Goal: Find specific page/section: Find specific page/section

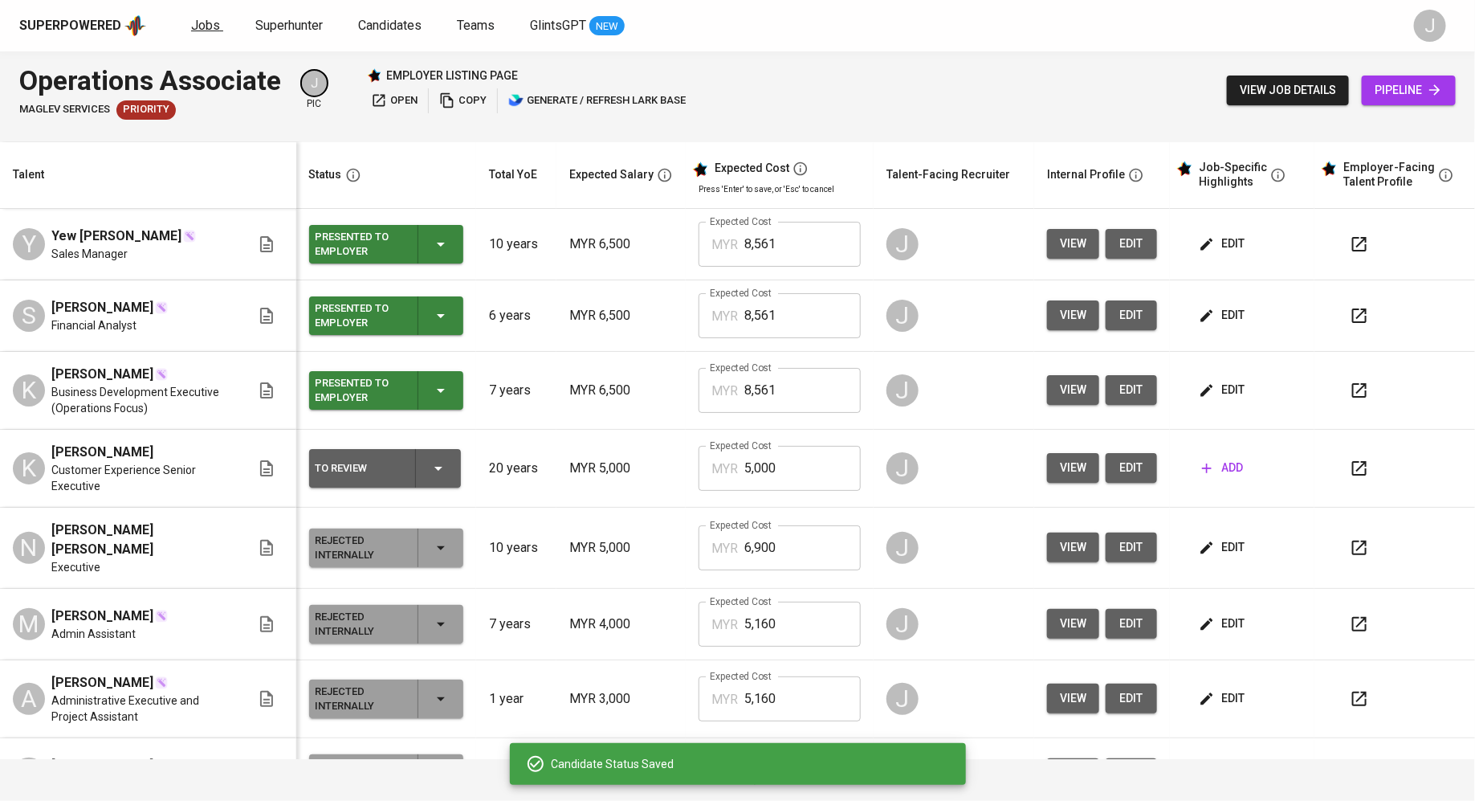
click at [204, 25] on span "Jobs" at bounding box center [205, 25] width 29 height 15
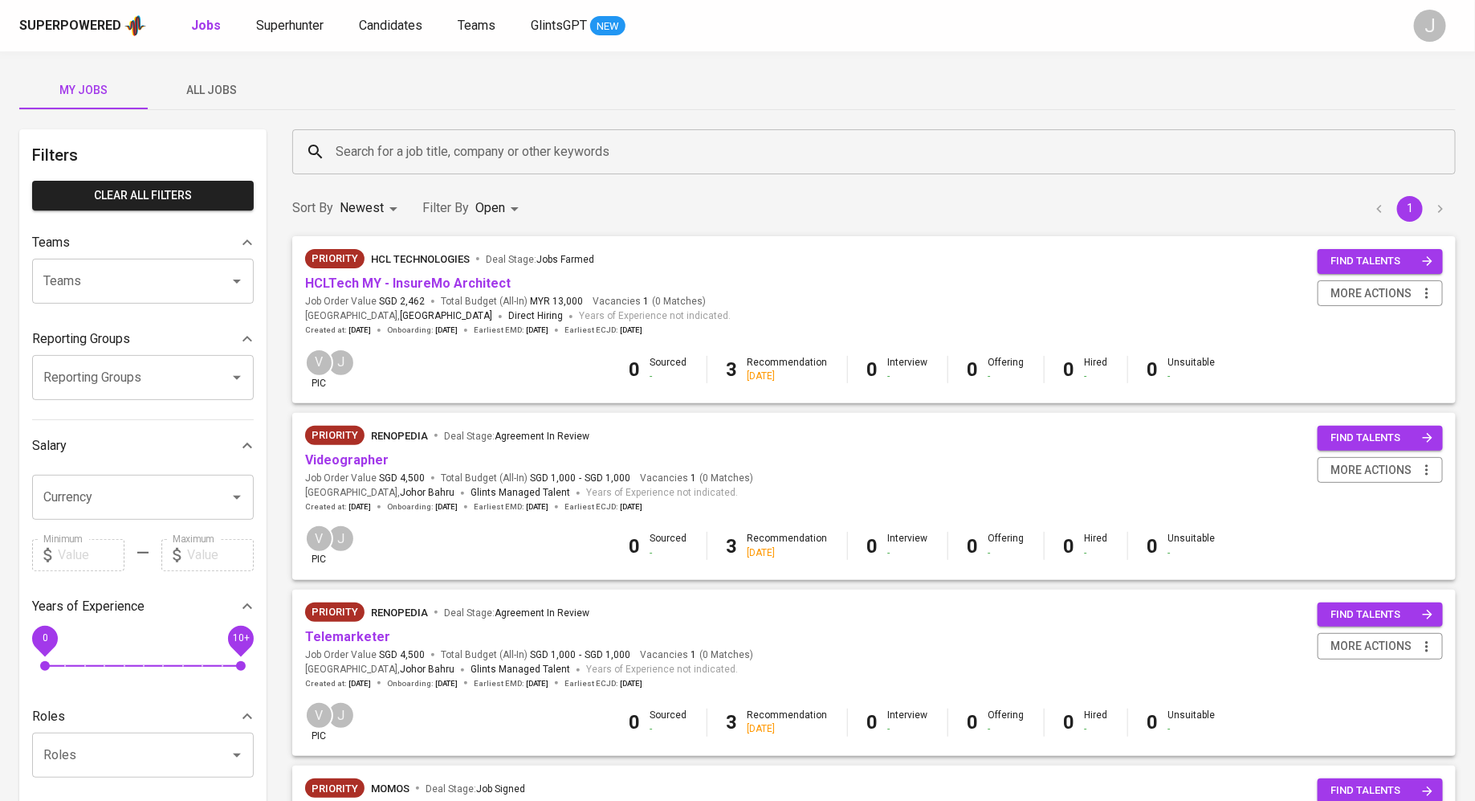
click at [374, 478] on span "Job Order Value SGD 4,500" at bounding box center [365, 478] width 120 height 14
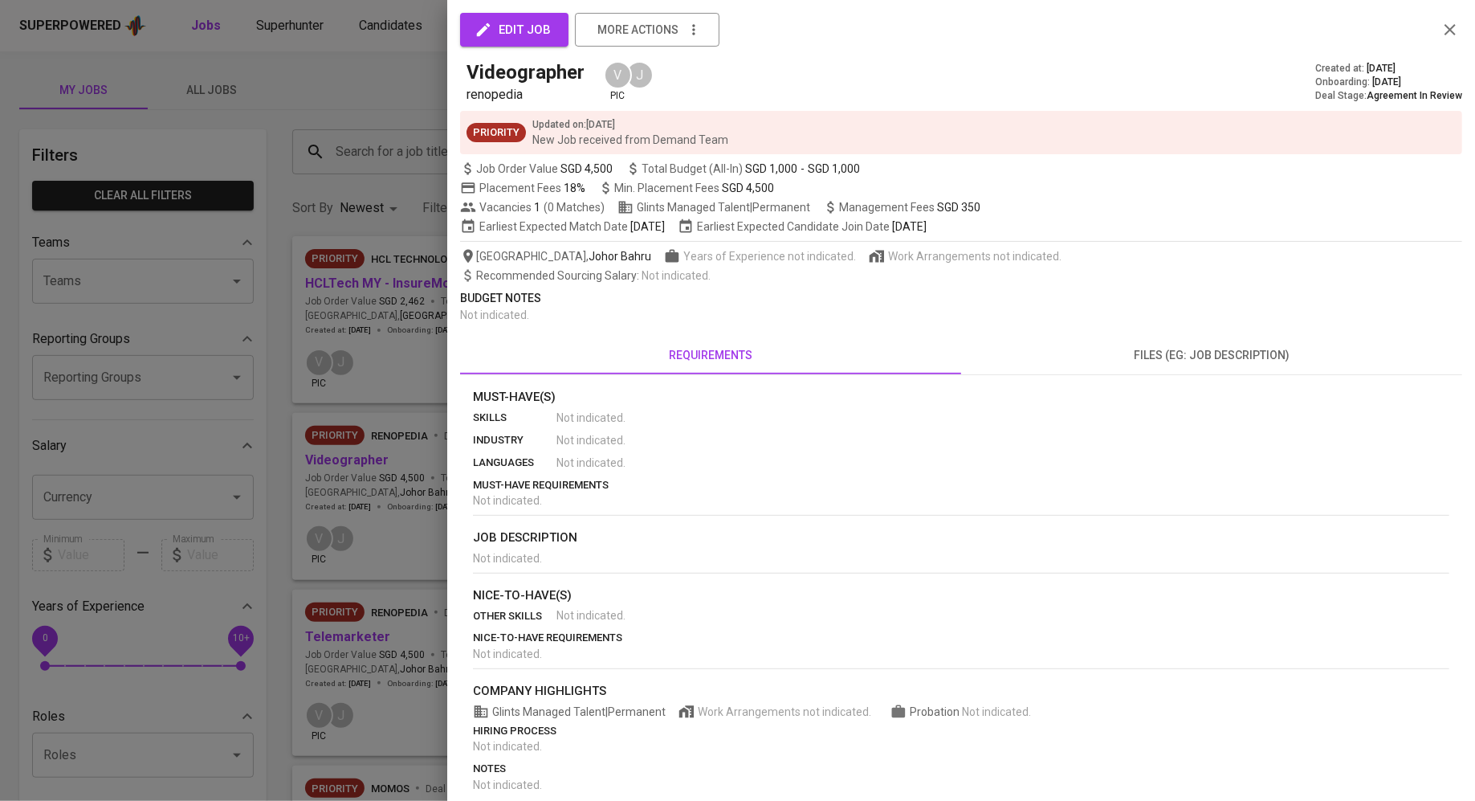
click at [359, 459] on div at bounding box center [737, 400] width 1475 height 801
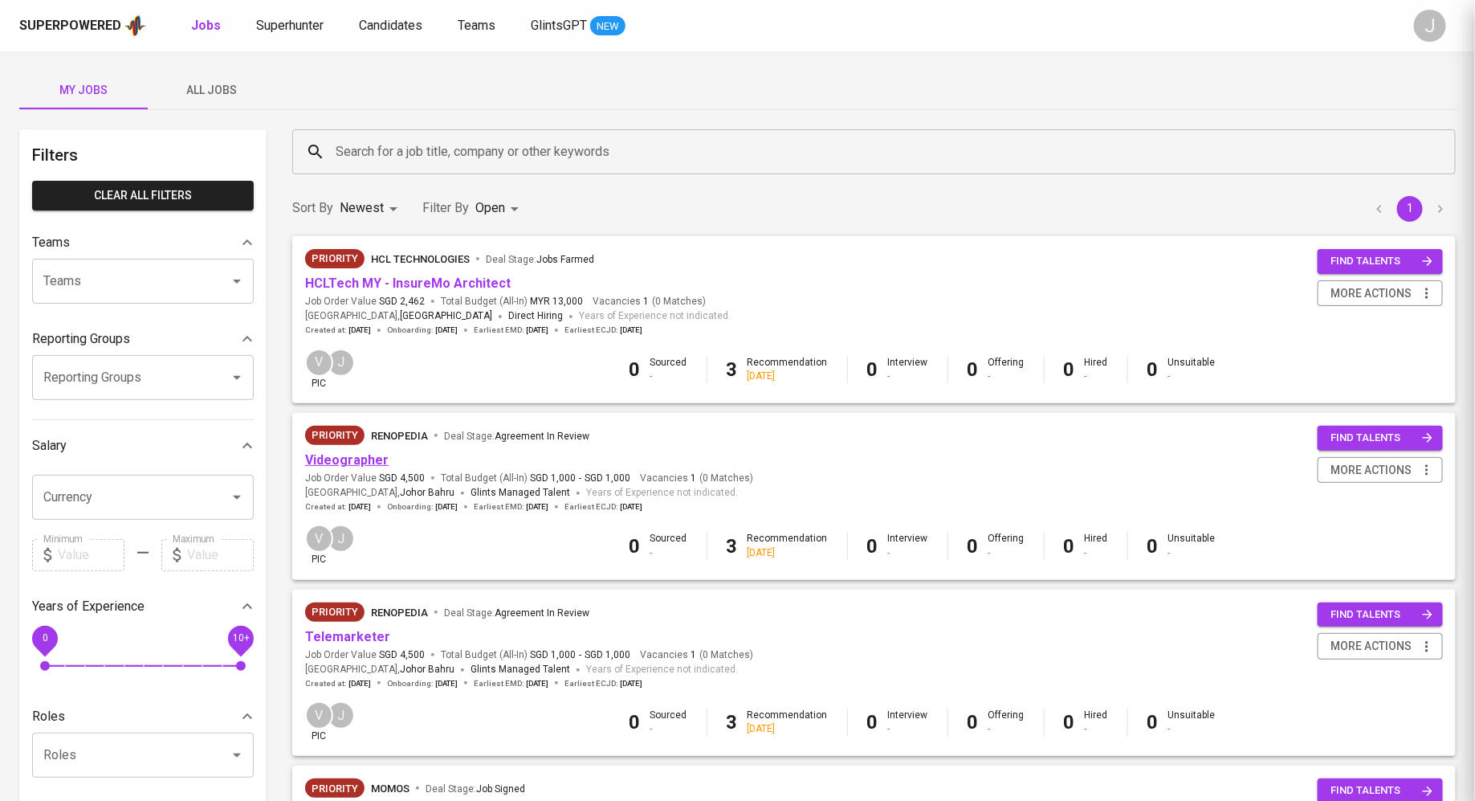
click at [352, 459] on link "Videographer" at bounding box center [347, 459] width 84 height 15
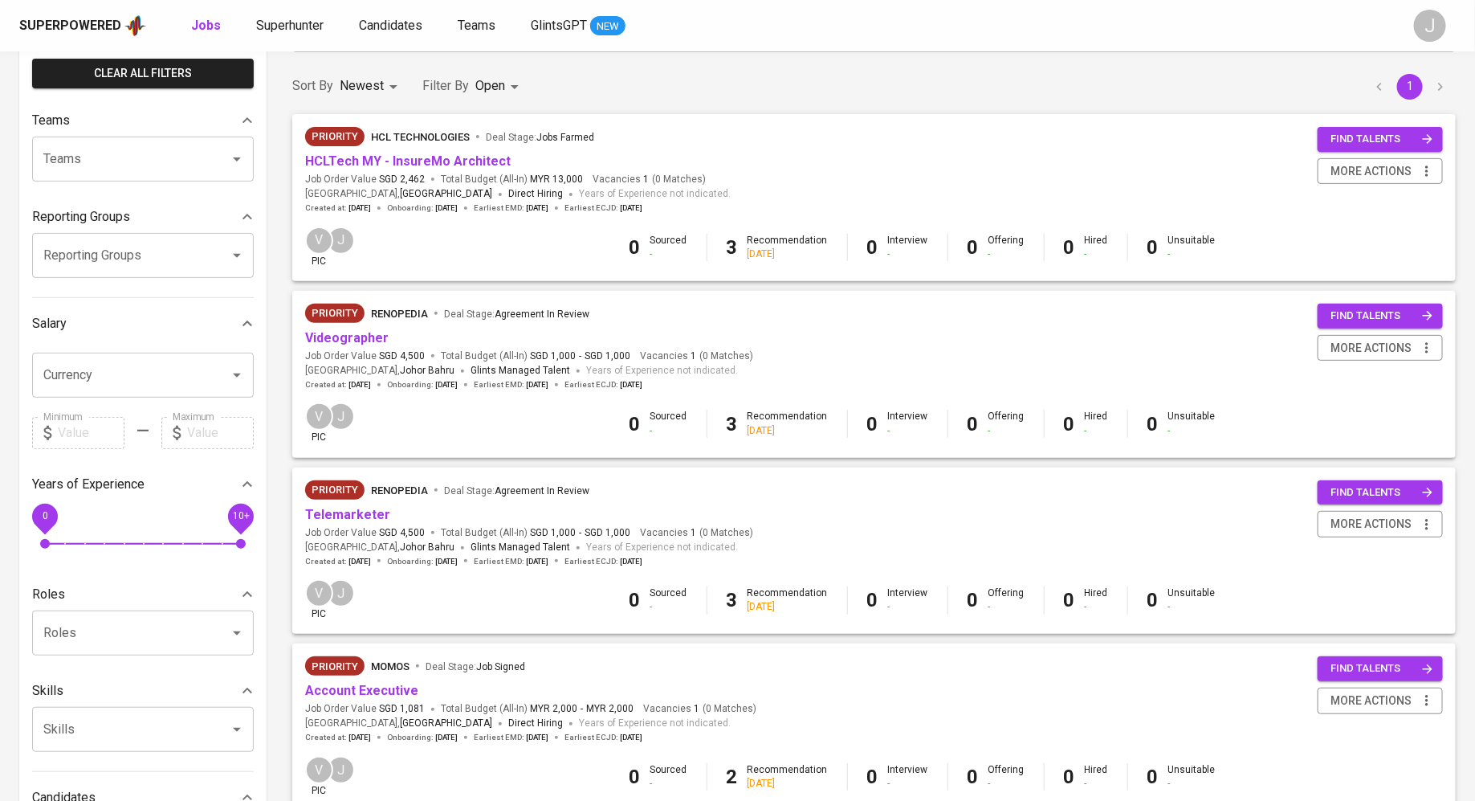
scroll to position [124, 0]
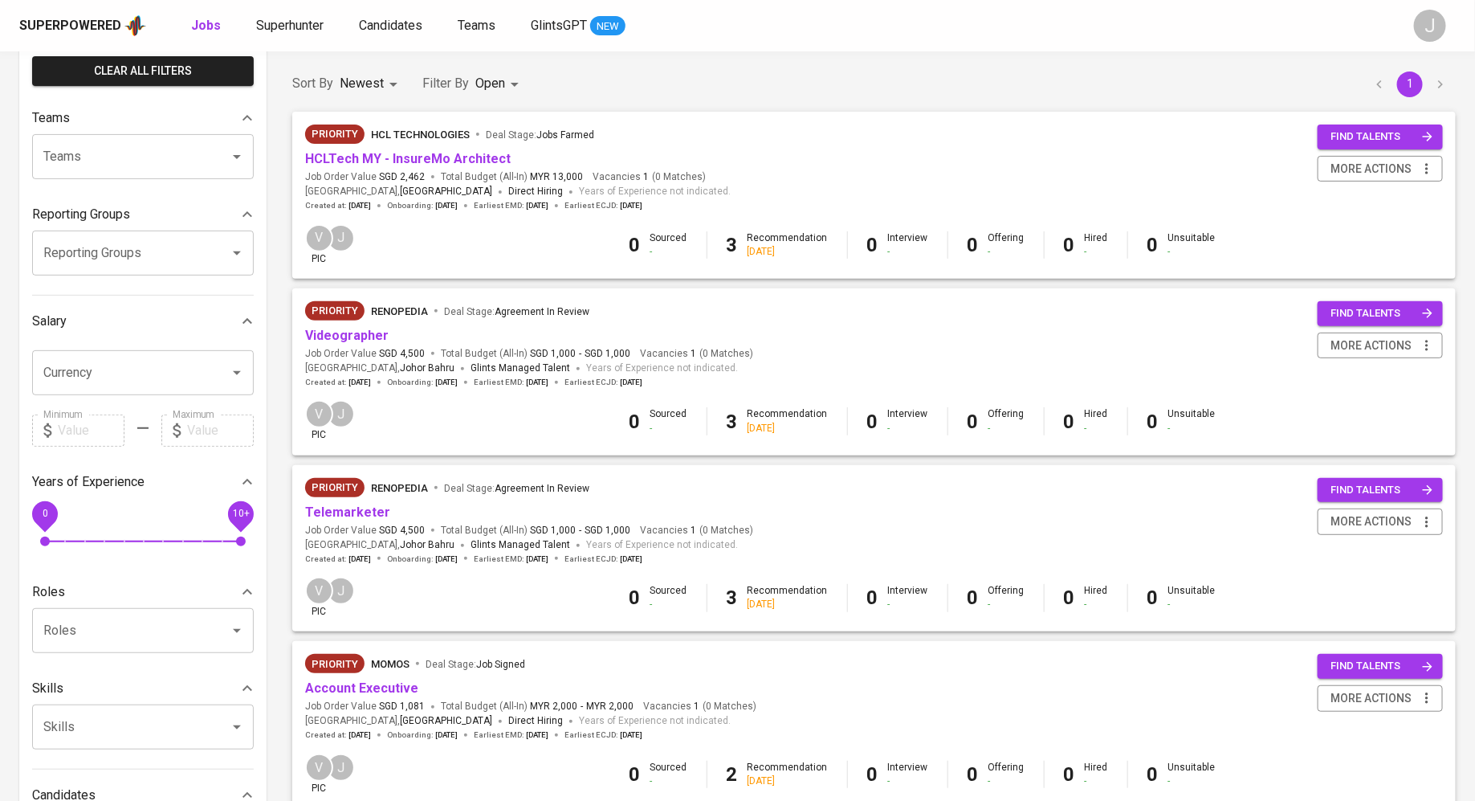
click at [373, 359] on span "Job Order Value SGD 4,500" at bounding box center [365, 354] width 120 height 14
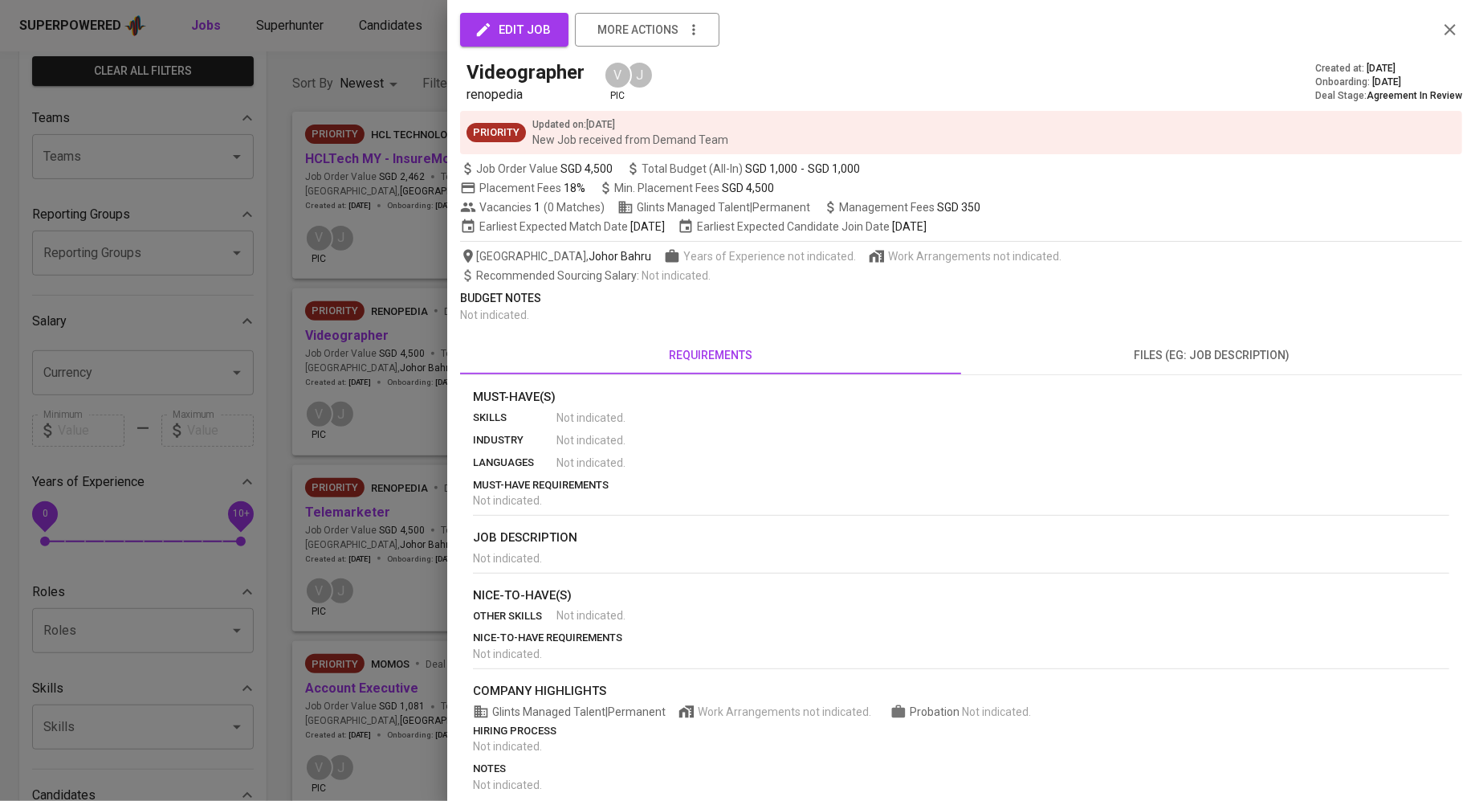
click at [299, 387] on div at bounding box center [737, 400] width 1475 height 801
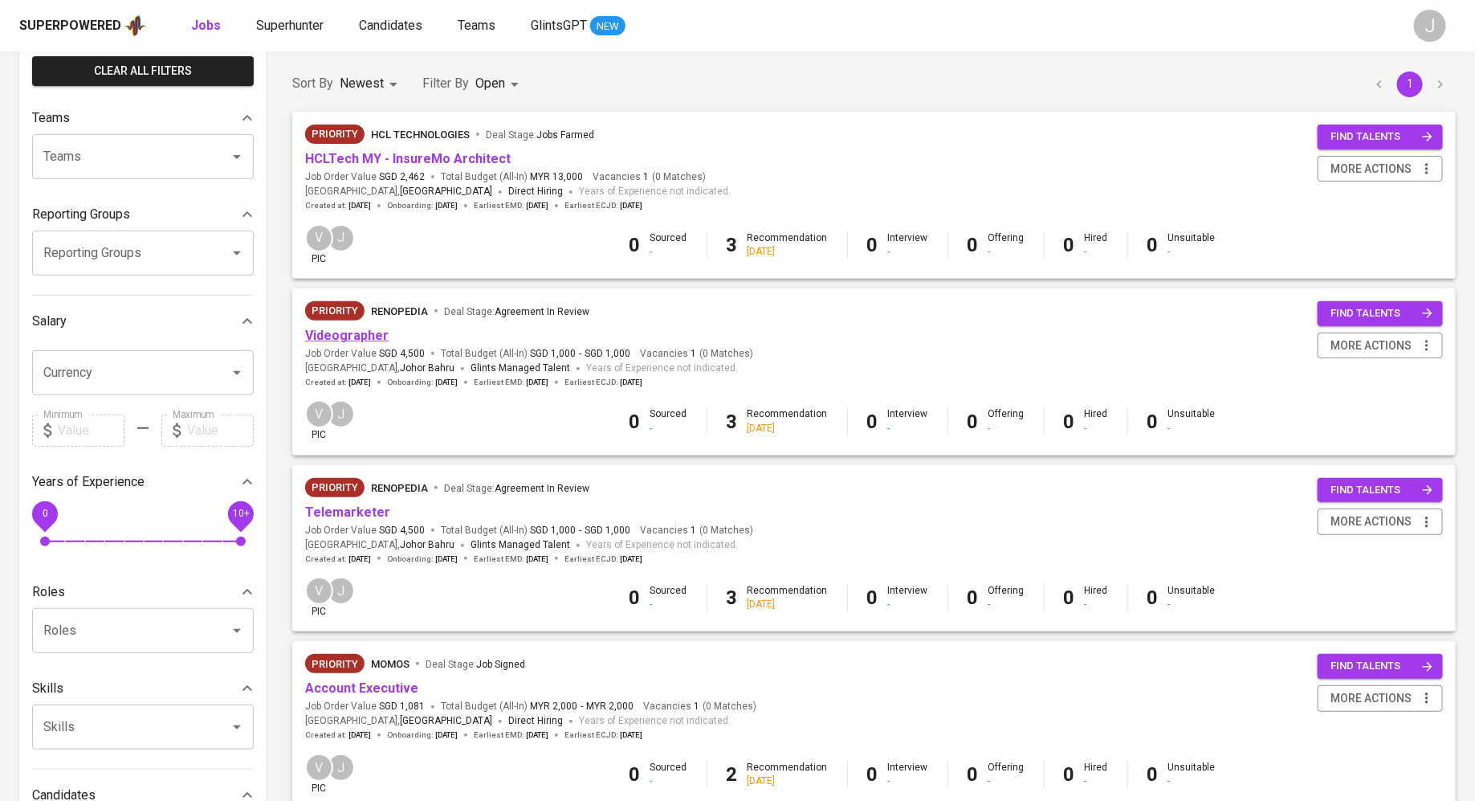
click at [333, 339] on link "Videographer" at bounding box center [347, 335] width 84 height 15
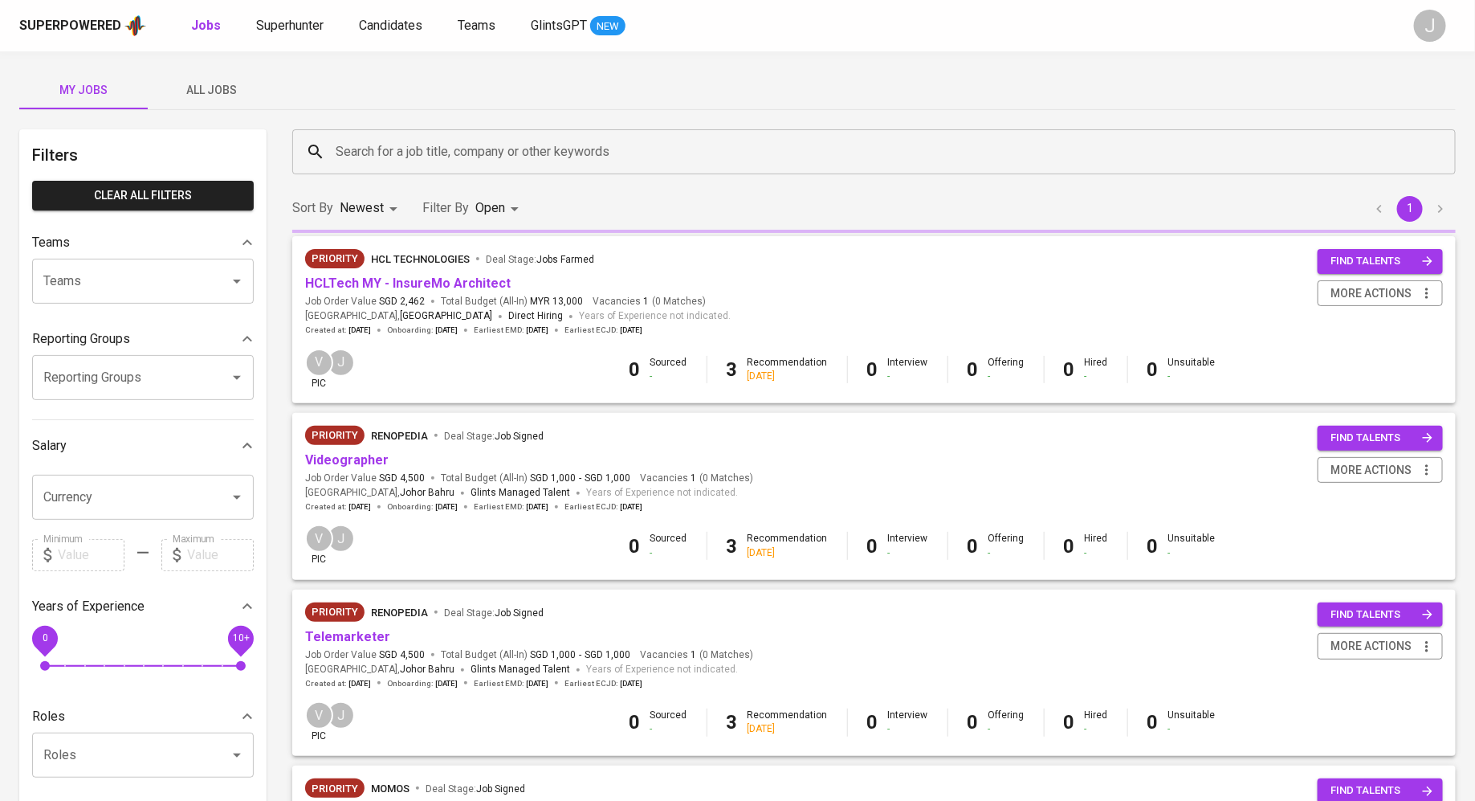
scroll to position [124, 0]
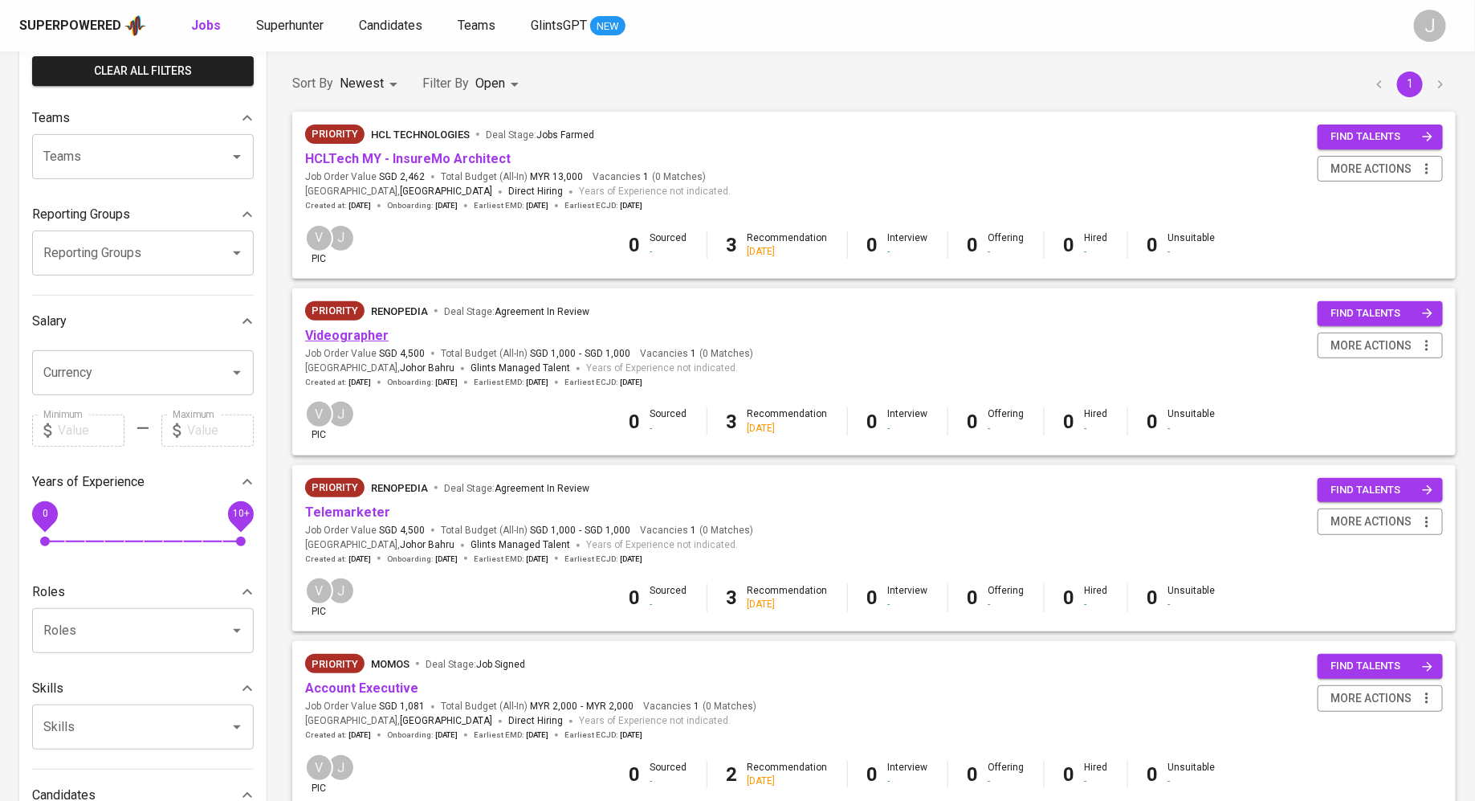
click at [340, 337] on link "Videographer" at bounding box center [347, 335] width 84 height 15
